Goal: Find specific page/section: Find specific page/section

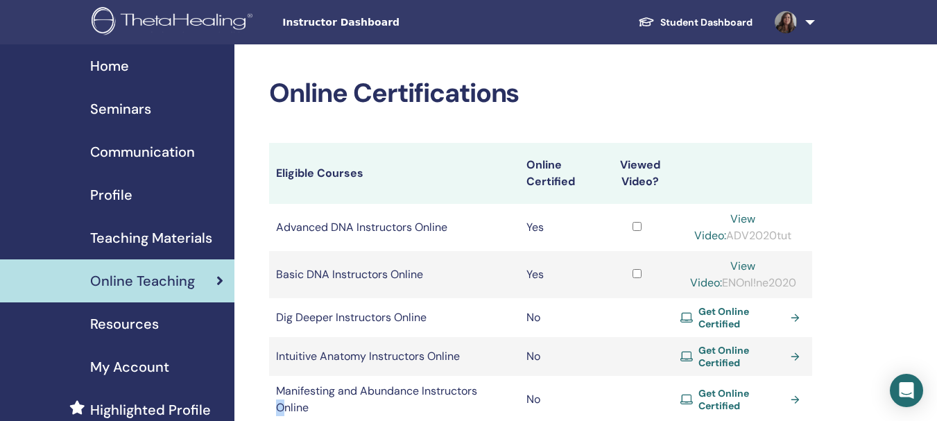
click at [118, 110] on span "Seminars" at bounding box center [120, 108] width 61 height 21
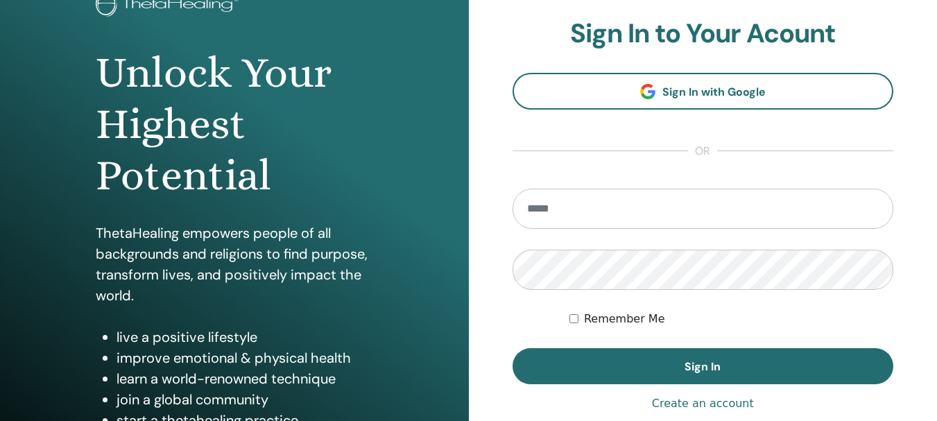
scroll to position [208, 0]
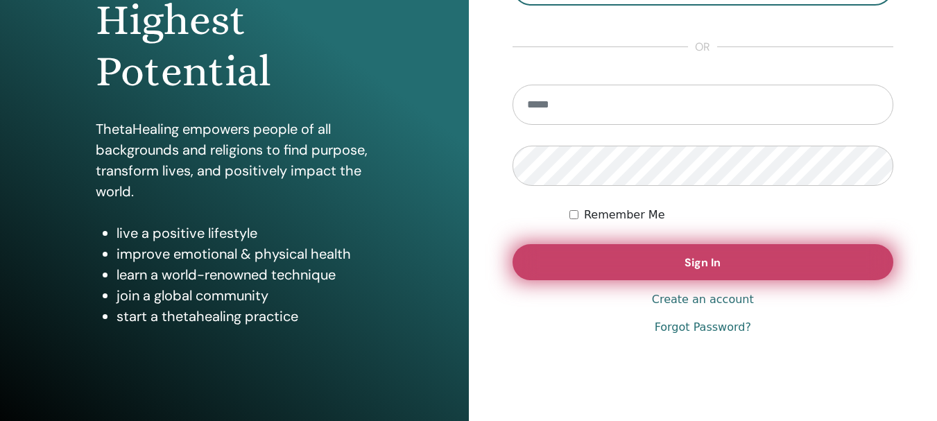
type input "**********"
click at [654, 264] on button "Sign In" at bounding box center [704, 262] width 382 height 36
